Goal: Information Seeking & Learning: Learn about a topic

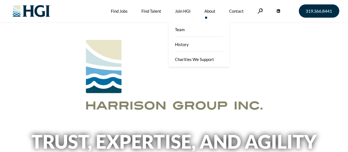
click at [208, 13] on link "About" at bounding box center [209, 11] width 11 height 22
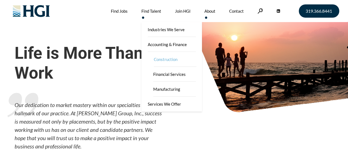
click at [162, 58] on link "Construction" at bounding box center [174, 59] width 55 height 15
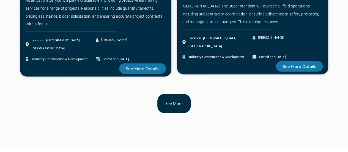
scroll to position [660, 0]
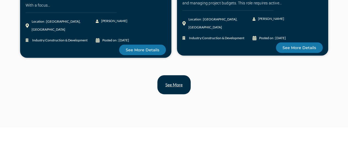
click at [182, 86] on span "See more" at bounding box center [173, 85] width 17 height 4
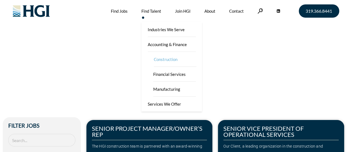
click at [162, 57] on link "Construction" at bounding box center [174, 59] width 55 height 15
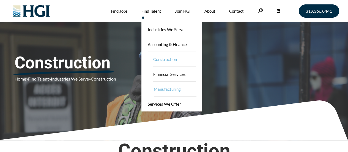
click at [164, 86] on link "Manufacturing" at bounding box center [174, 88] width 55 height 15
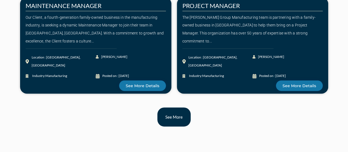
scroll to position [633, 0]
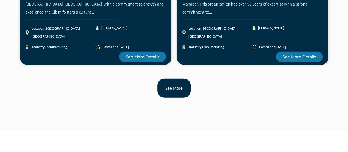
click at [168, 83] on link "See more" at bounding box center [173, 87] width 33 height 19
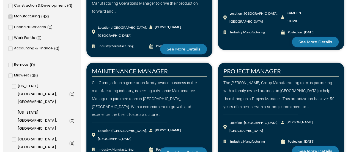
scroll to position [165, 0]
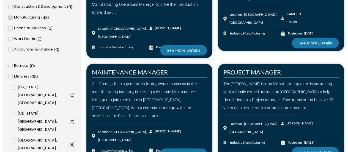
click at [28, 88] on span "[US_STATE][GEOGRAPHIC_DATA], [GEOGRAPHIC_DATA]" at bounding box center [43, 95] width 51 height 24
click at [0, 0] on input "Iowa City, IA ( 0 )" at bounding box center [0, 0] width 0 height 0
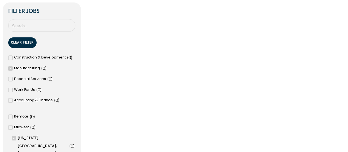
scroll to position [138, 0]
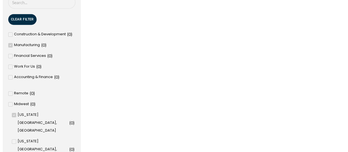
click at [28, 116] on span "Iowa City, IA" at bounding box center [43, 123] width 51 height 24
click at [0, 0] on input "Iowa City, IA ( 0 )" at bounding box center [0, 0] width 0 height 0
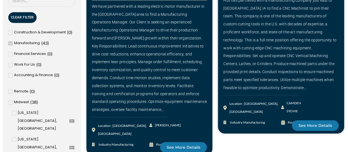
scroll to position [110, 0]
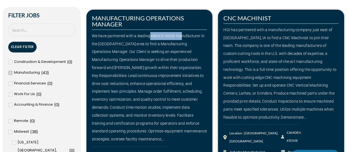
drag, startPoint x: 149, startPoint y: 36, endPoint x: 183, endPoint y: 37, distance: 34.1
click at [183, 37] on div "We have partnered with a leading electric motor manufacturer in the Greater Mil…" at bounding box center [149, 87] width 115 height 111
click at [188, 37] on div "We have partnered with a leading electric motor manufacturer in the Greater Mil…" at bounding box center [149, 87] width 115 height 111
click at [189, 37] on div "We have partnered with a leading electric motor manufacturer in the Greater Mil…" at bounding box center [149, 87] width 115 height 111
click at [191, 37] on div "We have partnered with a leading electric motor manufacturer in the Greater Mil…" at bounding box center [149, 87] width 115 height 111
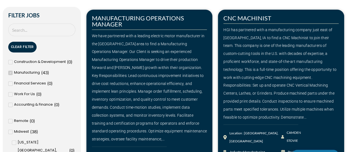
click at [270, 70] on div "HGI has partnered with a manufacturing company just east of Des Moines, IA to f…" at bounding box center [280, 73] width 115 height 95
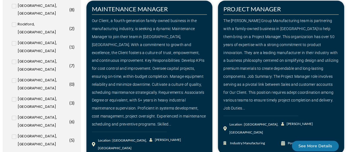
scroll to position [303, 0]
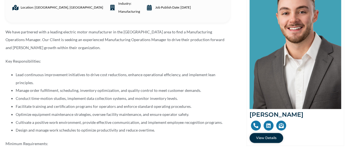
scroll to position [110, 0]
drag, startPoint x: 63, startPoint y: 33, endPoint x: 86, endPoint y: 33, distance: 23.1
click at [86, 33] on span "We have partnered with a leading electric motor manufacturer in the Greater Mil…" at bounding box center [115, 39] width 219 height 21
copy span "electric motor"
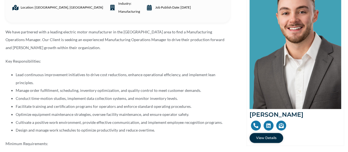
click at [123, 66] on div "We have partnered with a leading electric motor manufacturer in the Greater Mil…" at bounding box center [118, 98] width 224 height 141
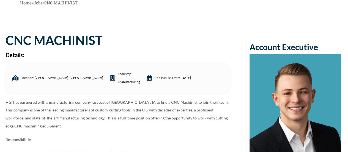
scroll to position [28, 0]
